Goal: Navigation & Orientation: Find specific page/section

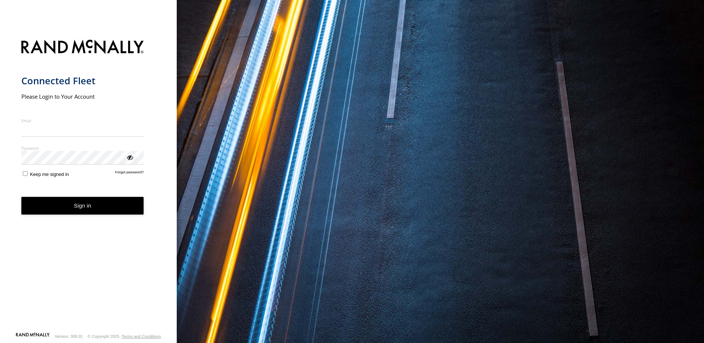
type input "**********"
click at [99, 211] on button "Sign in" at bounding box center [82, 206] width 123 height 18
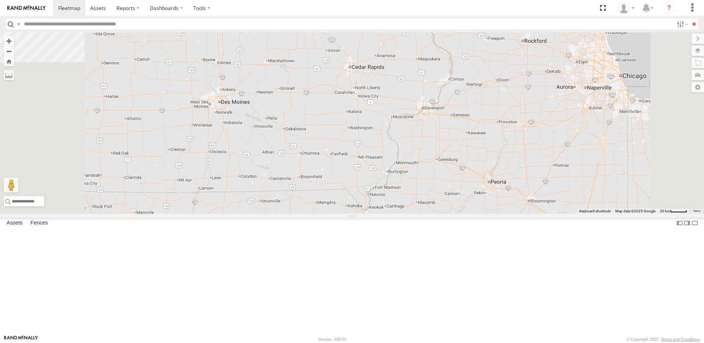
click at [207, 19] on div "3" at bounding box center [199, 11] width 15 height 15
